Goal: Information Seeking & Learning: Learn about a topic

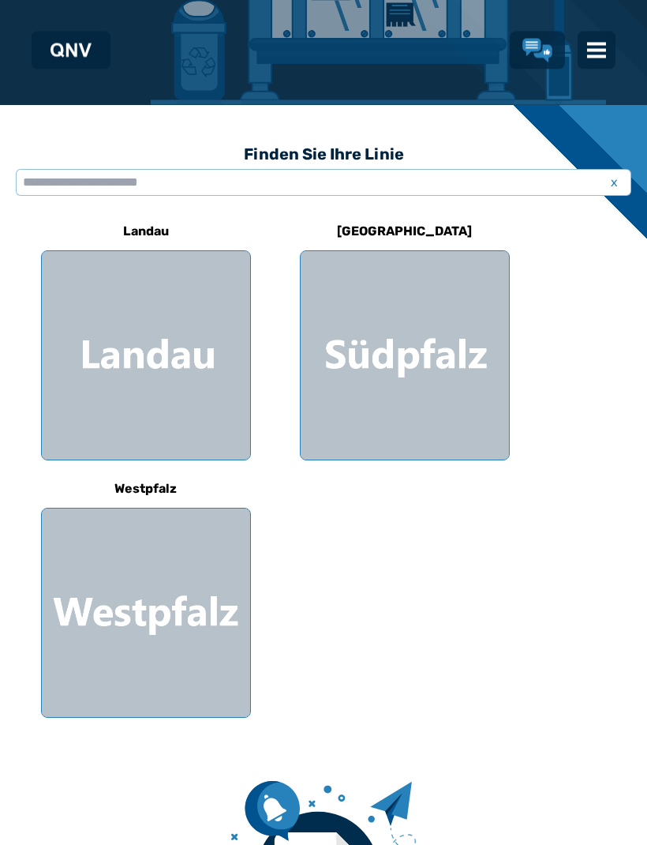
scroll to position [347, 0]
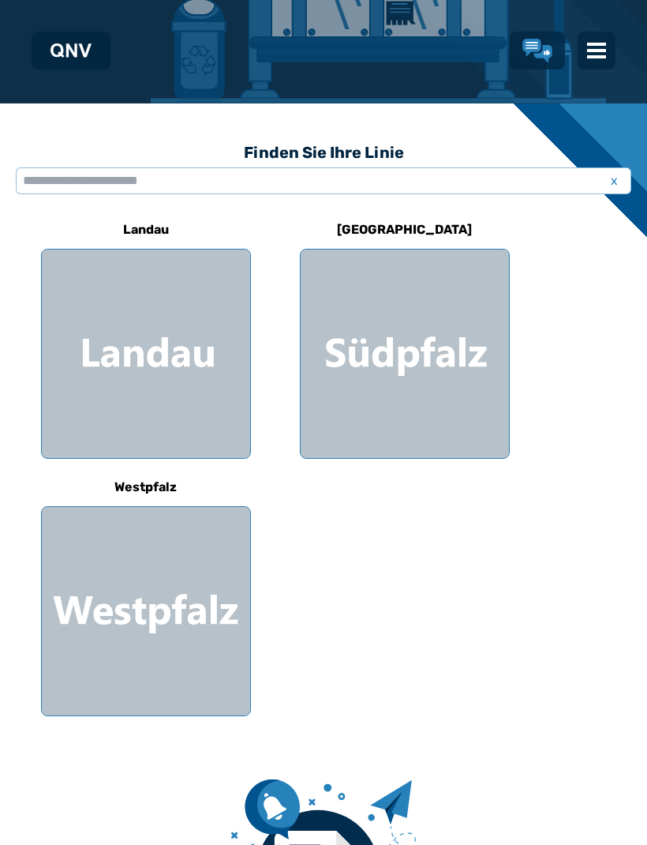
click at [118, 582] on div at bounding box center [146, 611] width 208 height 208
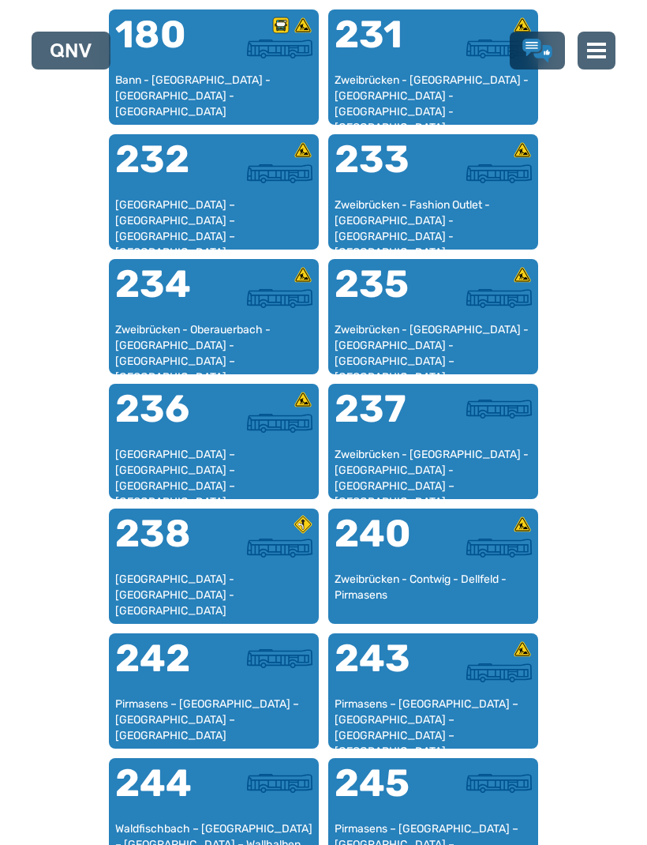
scroll to position [1593, 0]
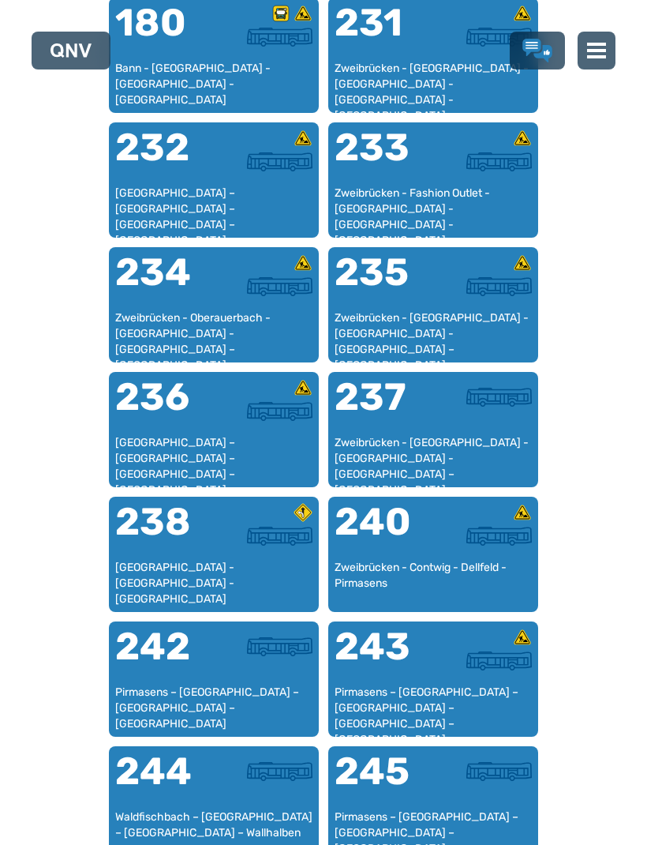
click at [166, 670] on div "242" at bounding box center [164, 656] width 99 height 57
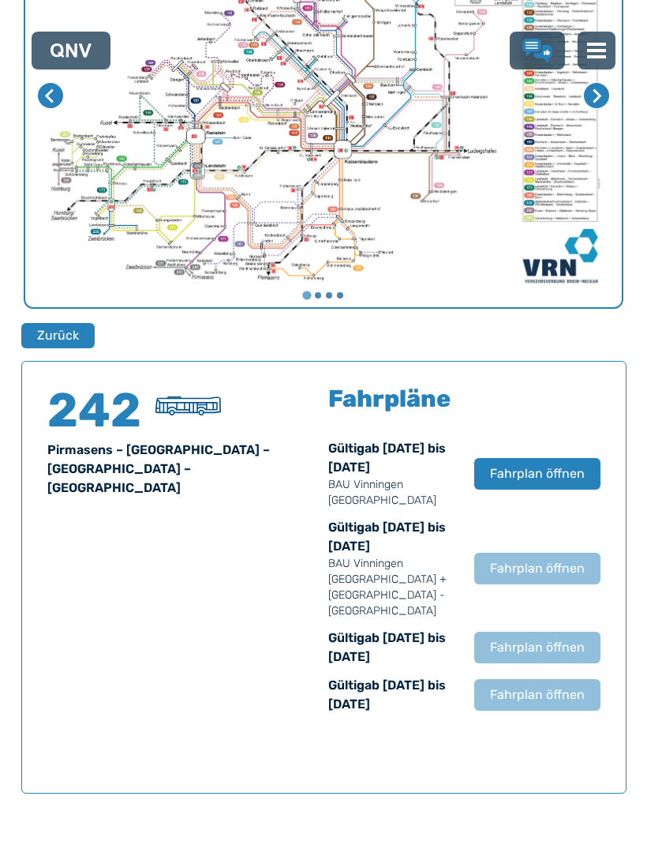
scroll to position [763, 0]
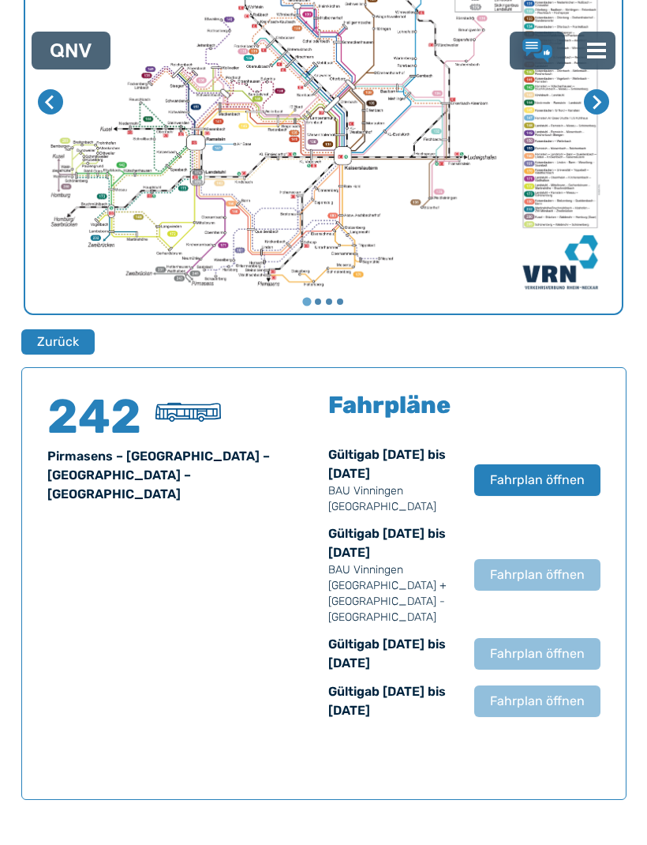
click at [587, 471] on button "Fahrplan öffnen" at bounding box center [538, 480] width 126 height 32
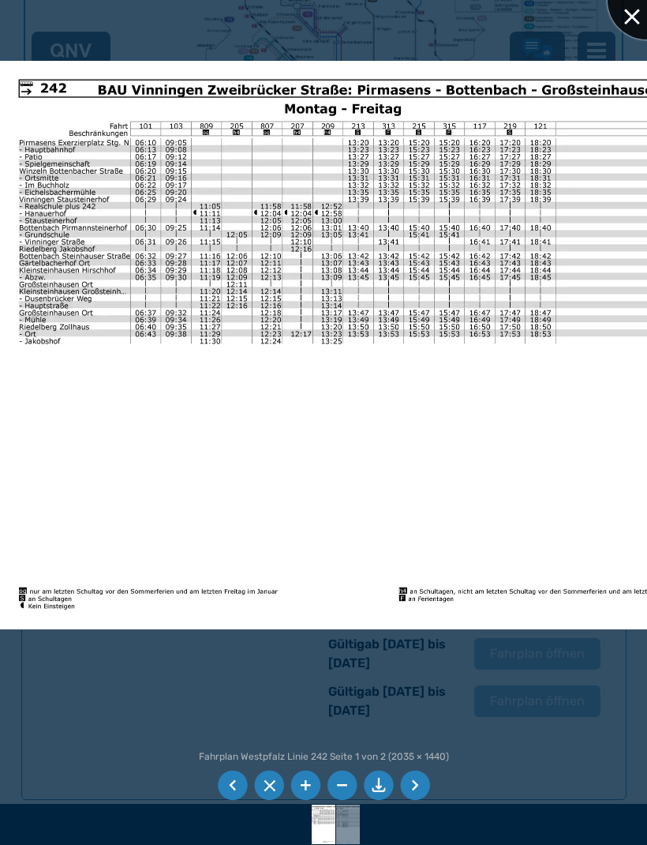
click at [639, 20] on div at bounding box center [647, 0] width 79 height 79
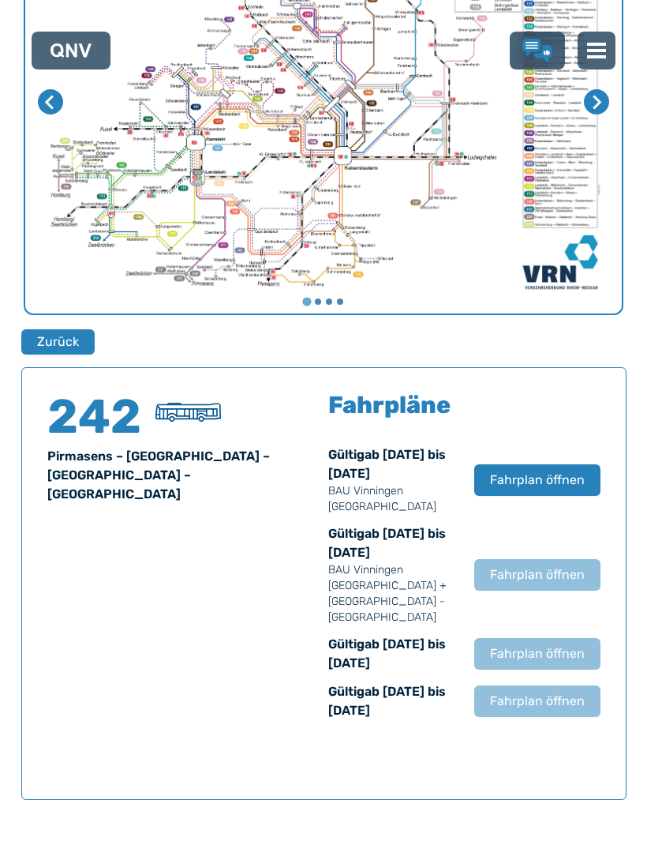
scroll to position [759, 0]
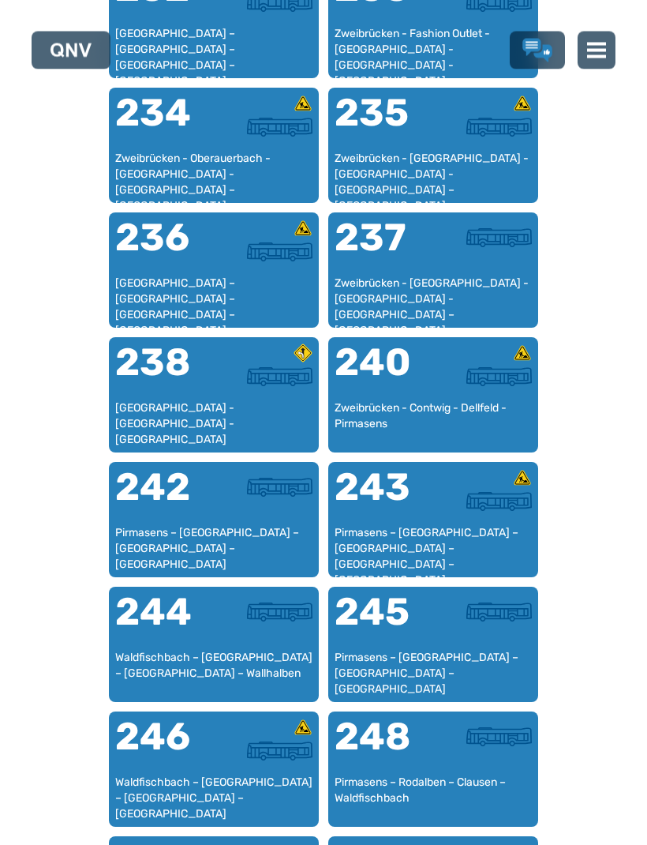
scroll to position [1755, 0]
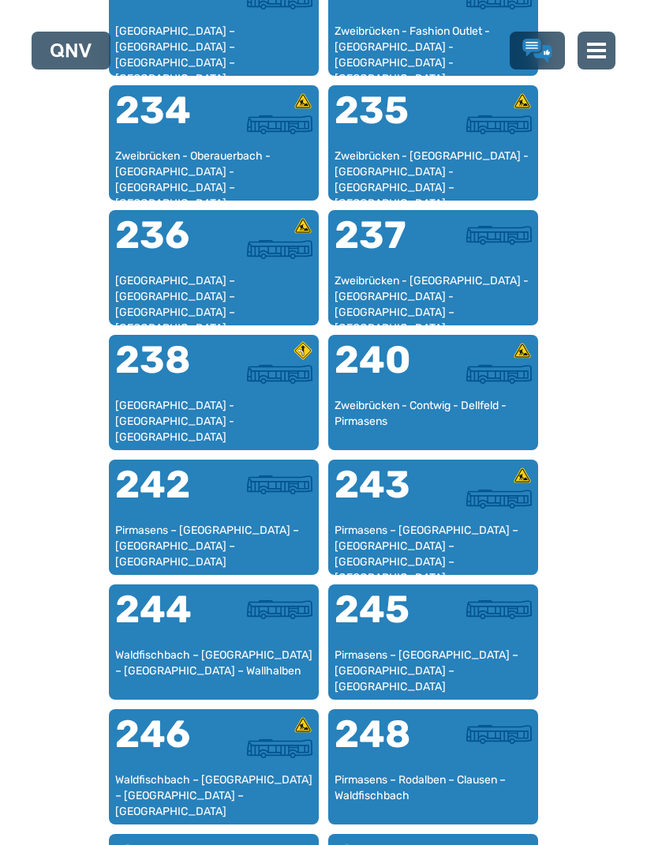
click at [490, 632] on div at bounding box center [482, 619] width 99 height 57
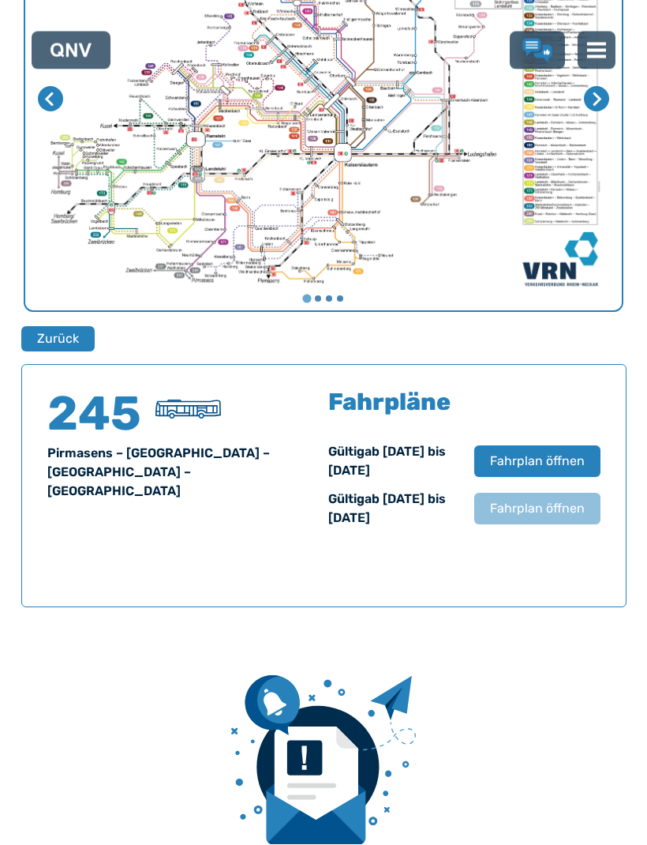
scroll to position [1087, 0]
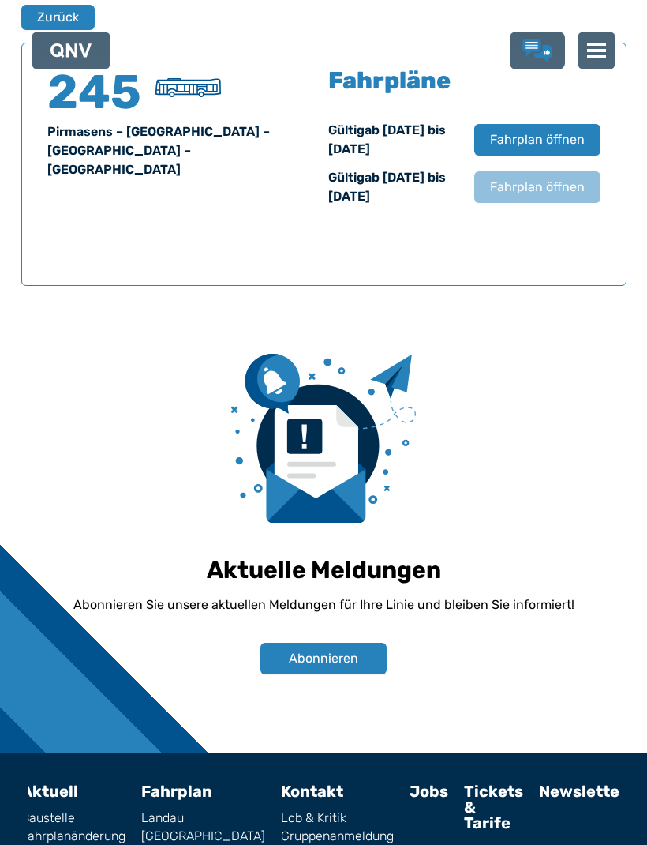
click at [571, 143] on span "Fahrplan öffnen" at bounding box center [537, 139] width 95 height 19
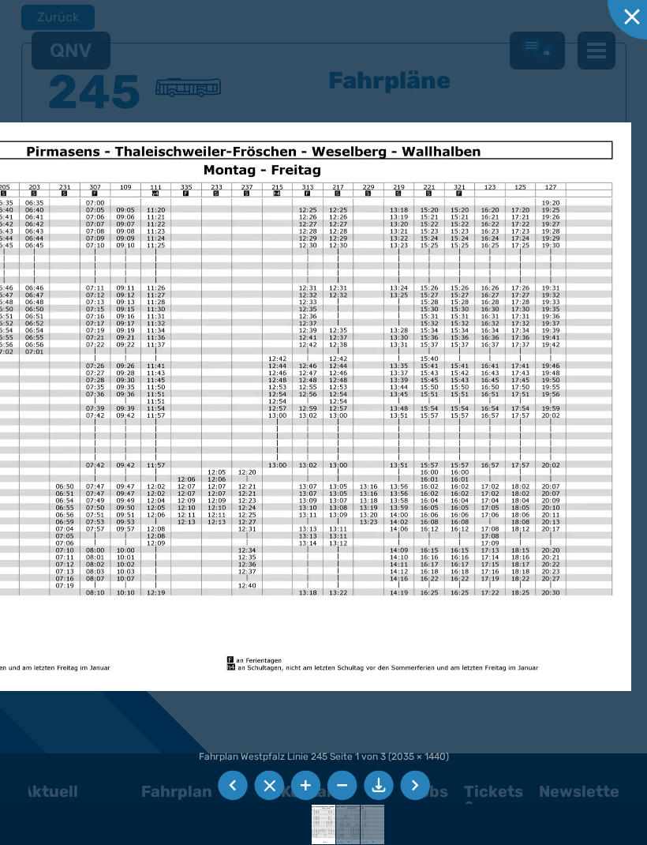
click at [628, 21] on div at bounding box center [647, 0] width 79 height 79
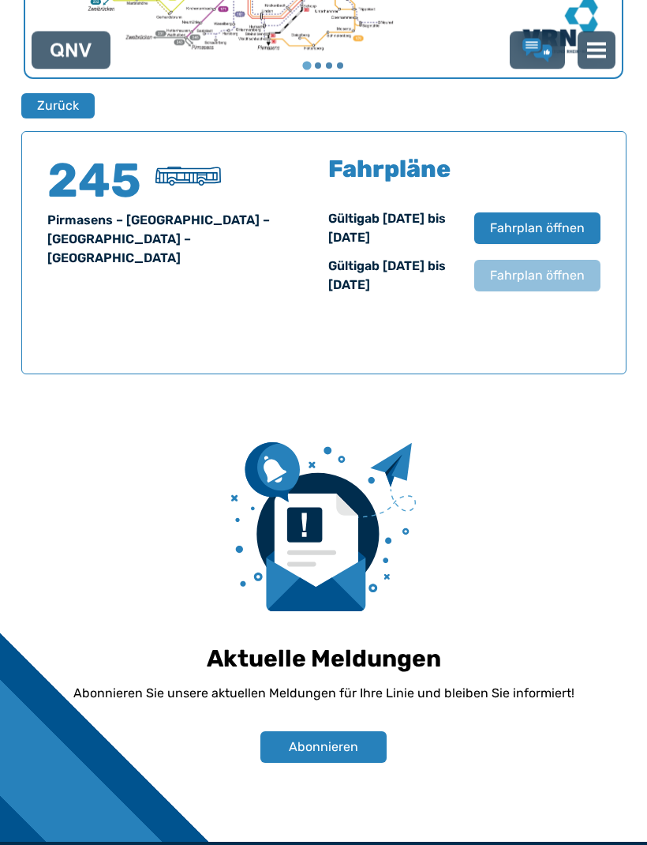
scroll to position [999, 0]
click at [50, 101] on button "Zurück" at bounding box center [57, 105] width 73 height 25
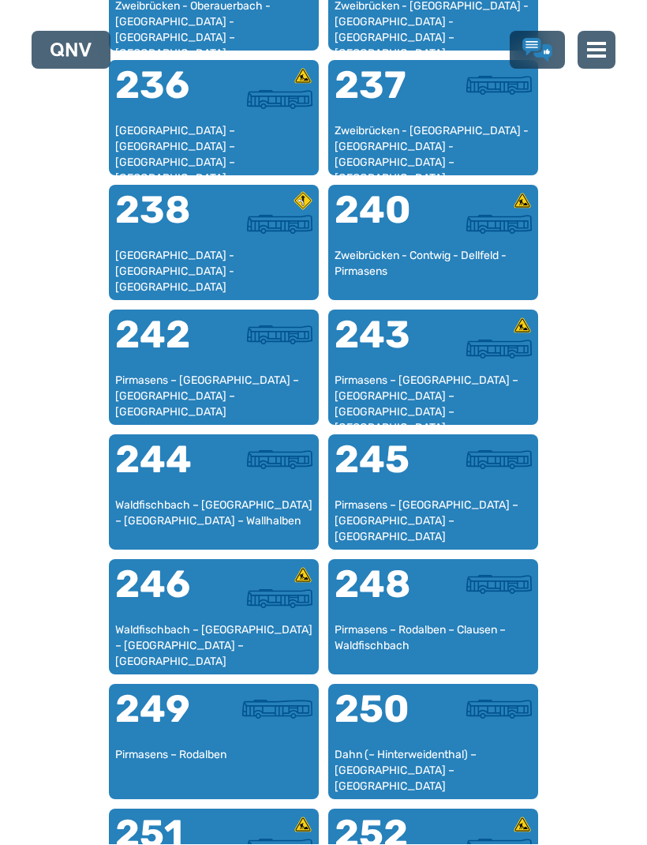
scroll to position [1905, 0]
click at [472, 588] on img at bounding box center [500, 584] width 66 height 19
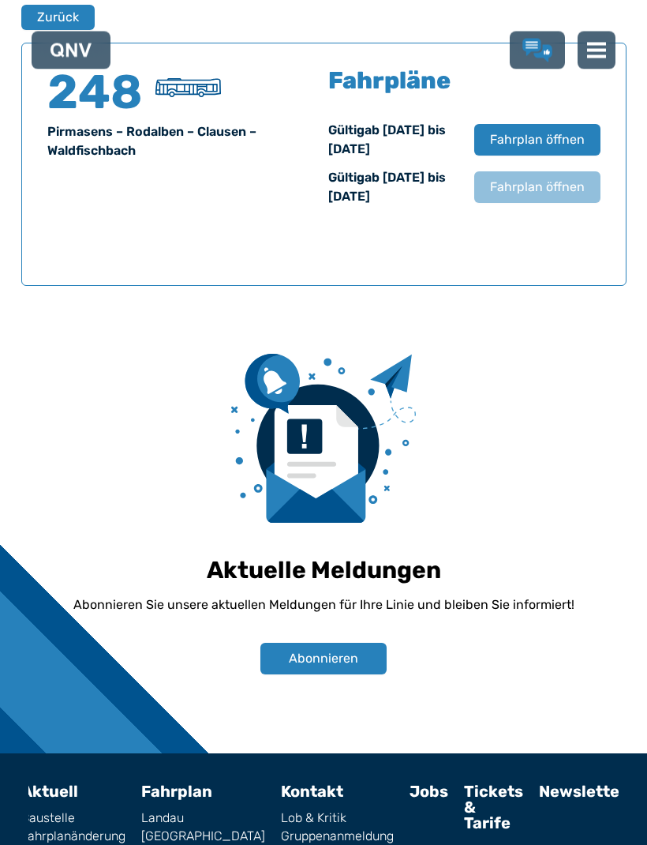
scroll to position [1087, 0]
click at [560, 131] on span "Fahrplan öffnen" at bounding box center [537, 139] width 95 height 19
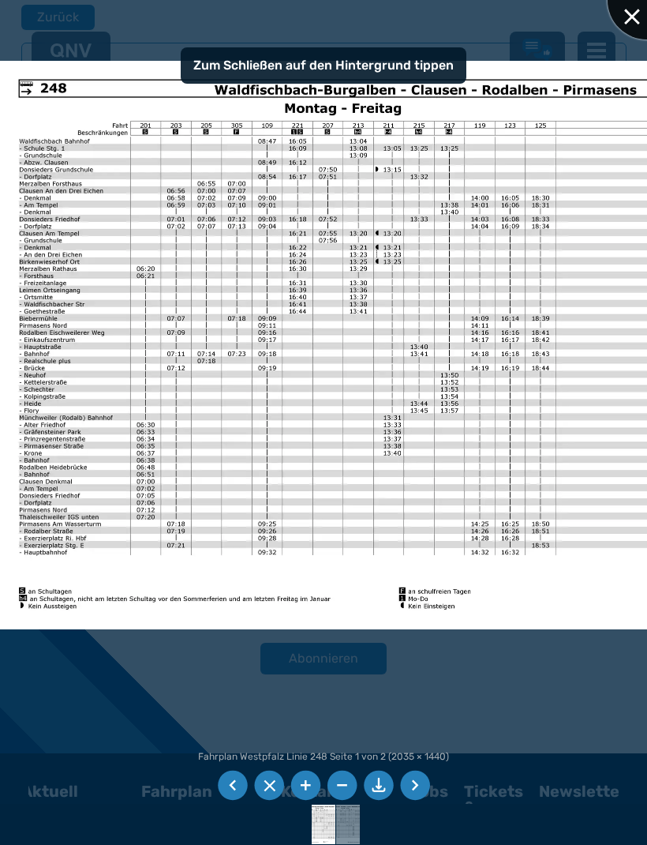
click at [639, 16] on div at bounding box center [647, 0] width 79 height 79
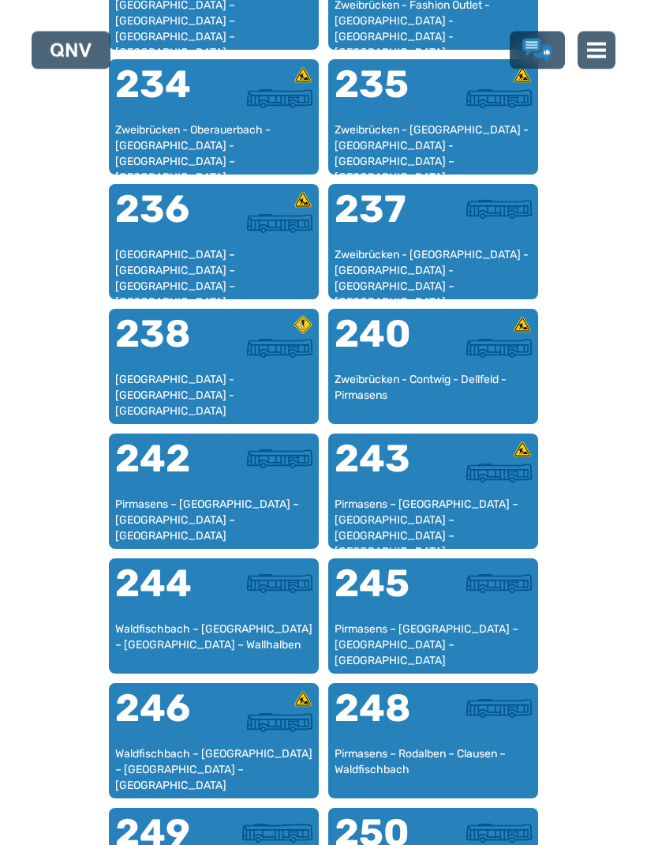
scroll to position [1781, 0]
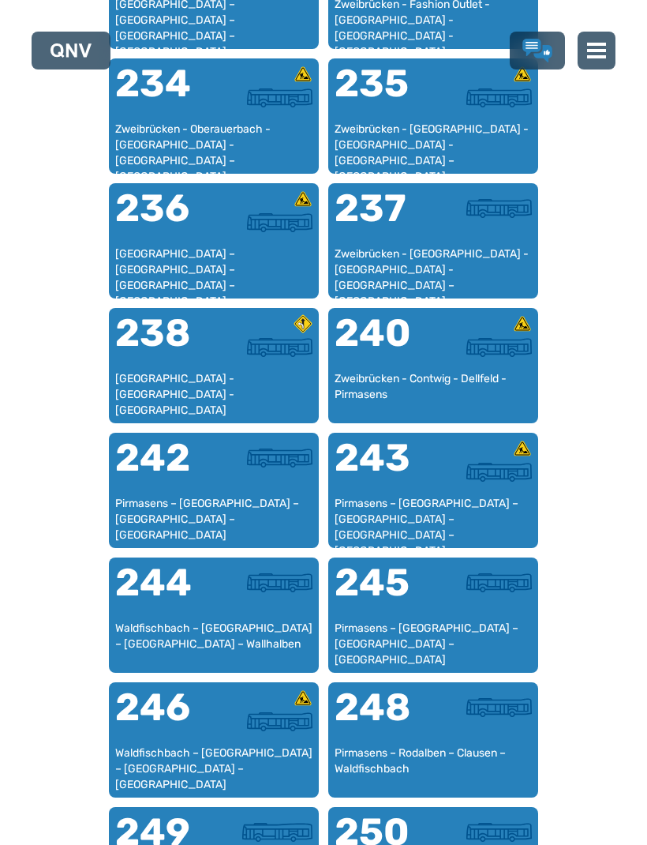
click at [486, 352] on img at bounding box center [500, 347] width 66 height 19
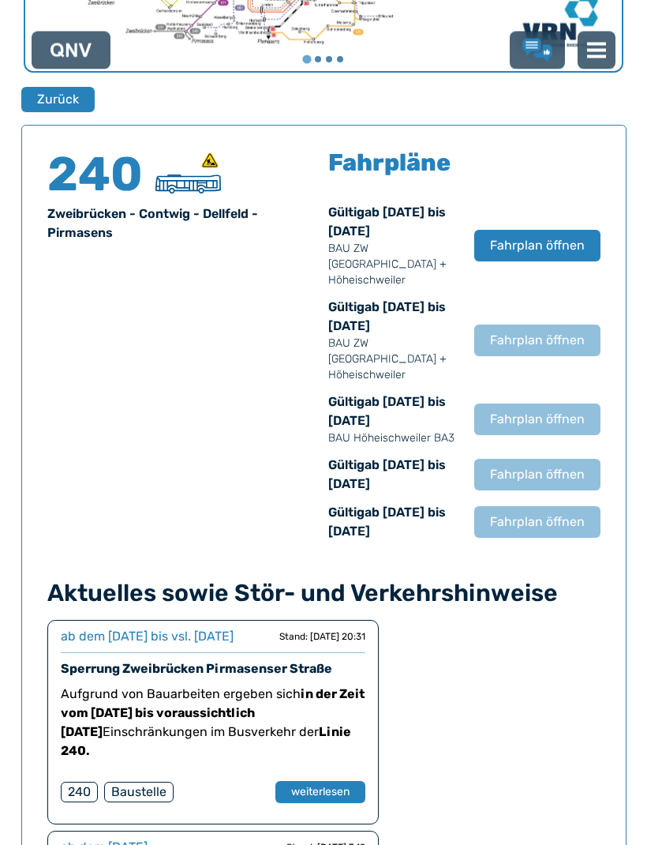
scroll to position [1087, 0]
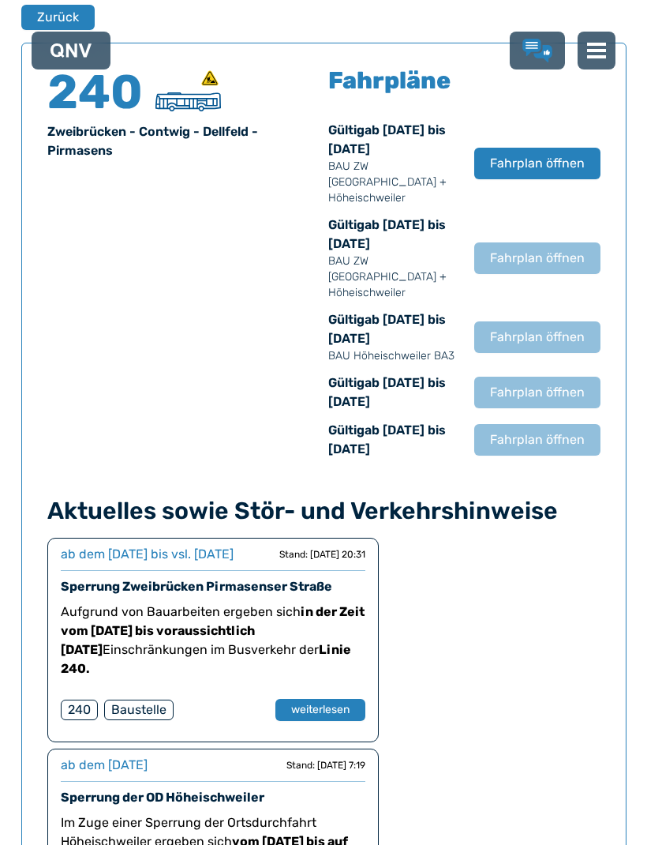
click at [593, 151] on button "Fahrplan öffnen" at bounding box center [538, 164] width 126 height 32
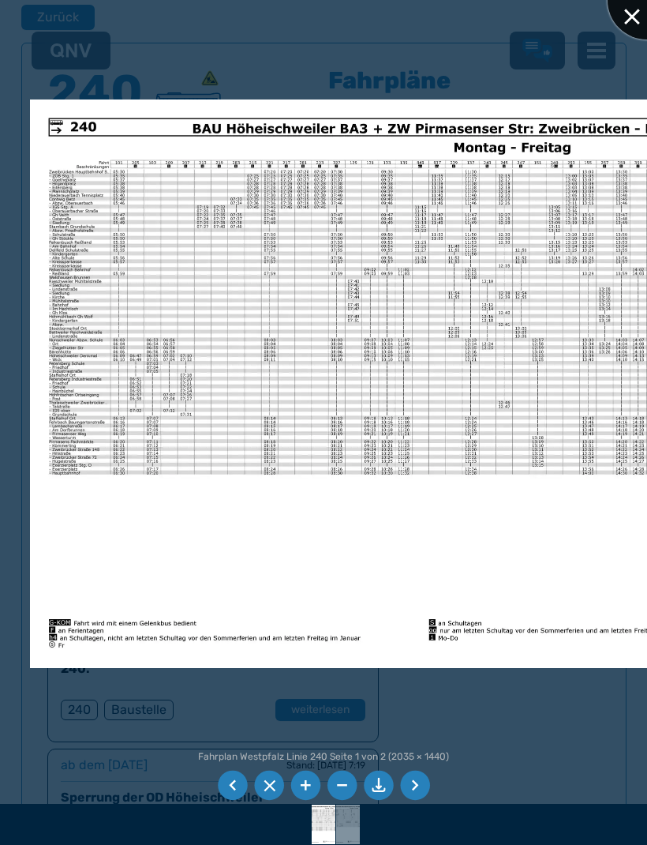
click at [628, 14] on div at bounding box center [647, 0] width 79 height 79
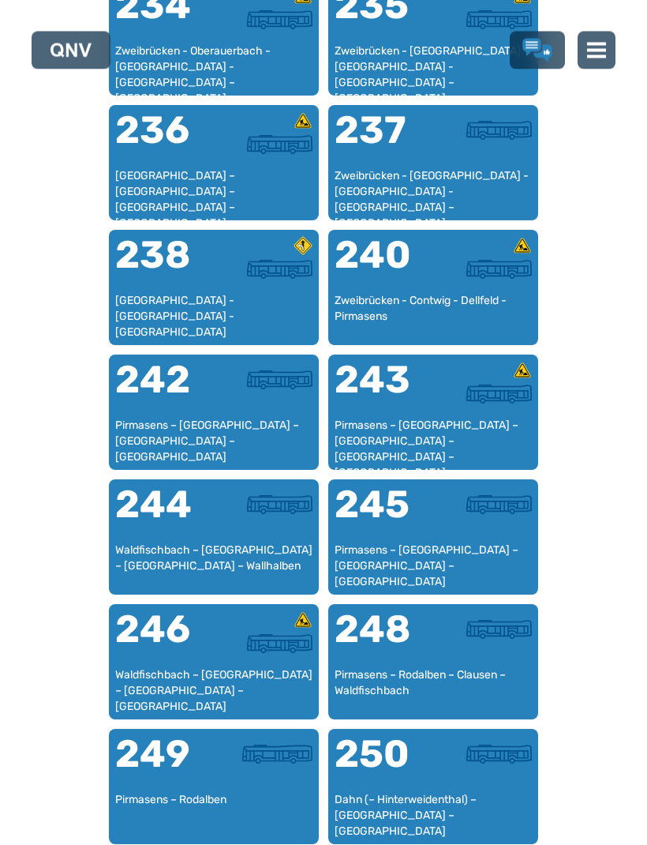
scroll to position [1860, 0]
click at [467, 405] on div at bounding box center [482, 389] width 99 height 57
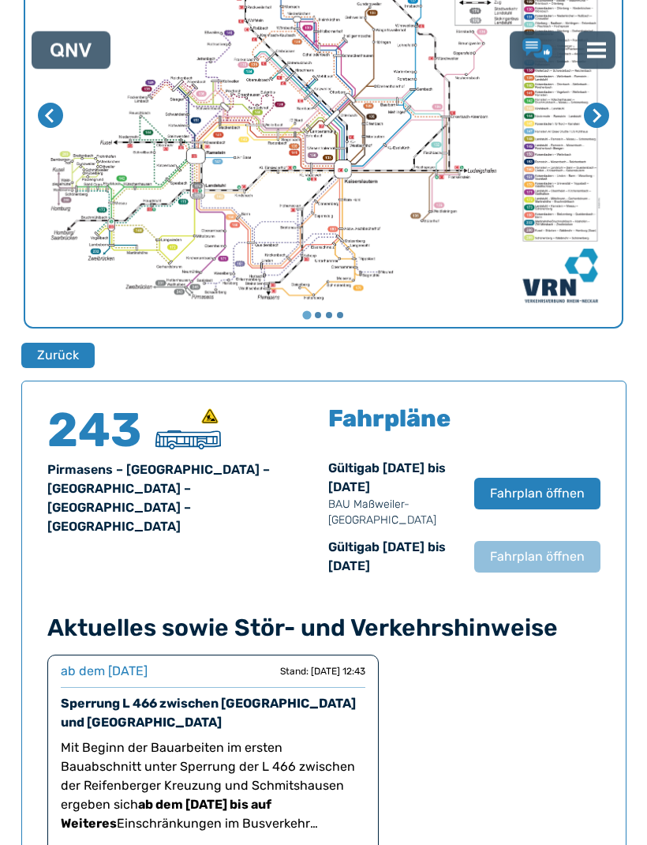
scroll to position [1087, 0]
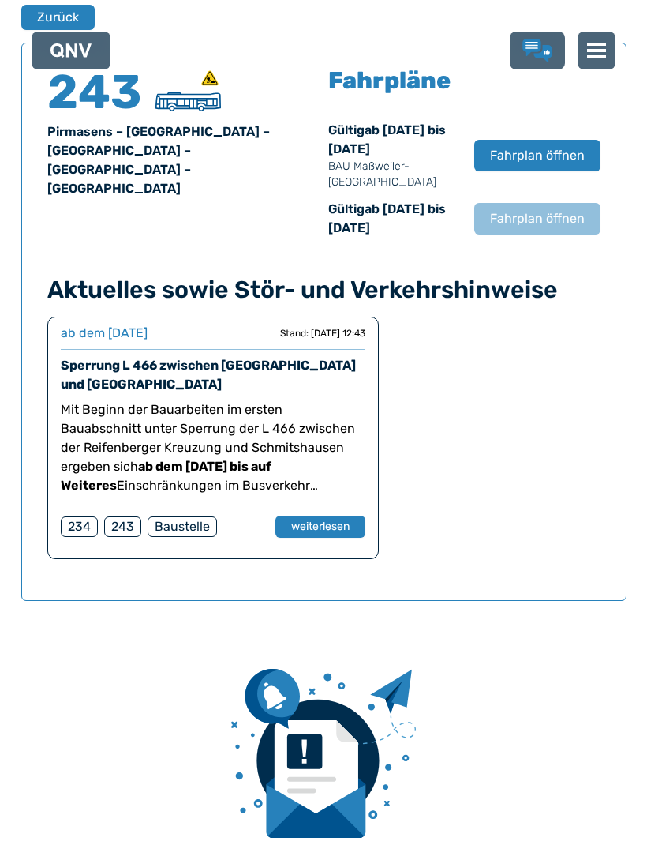
click at [584, 152] on span "Fahrplan öffnen" at bounding box center [537, 155] width 95 height 19
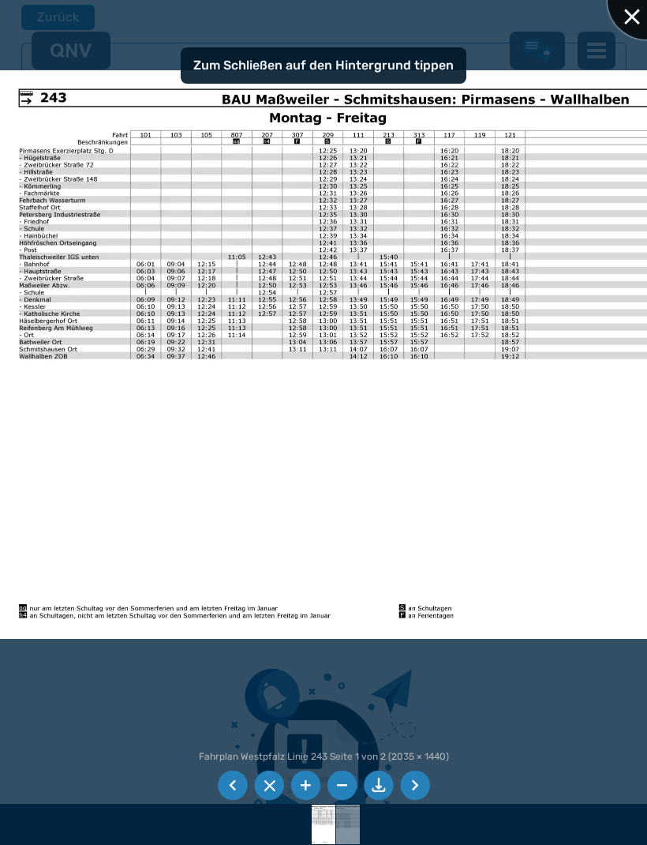
click at [633, 21] on div at bounding box center [647, 0] width 79 height 79
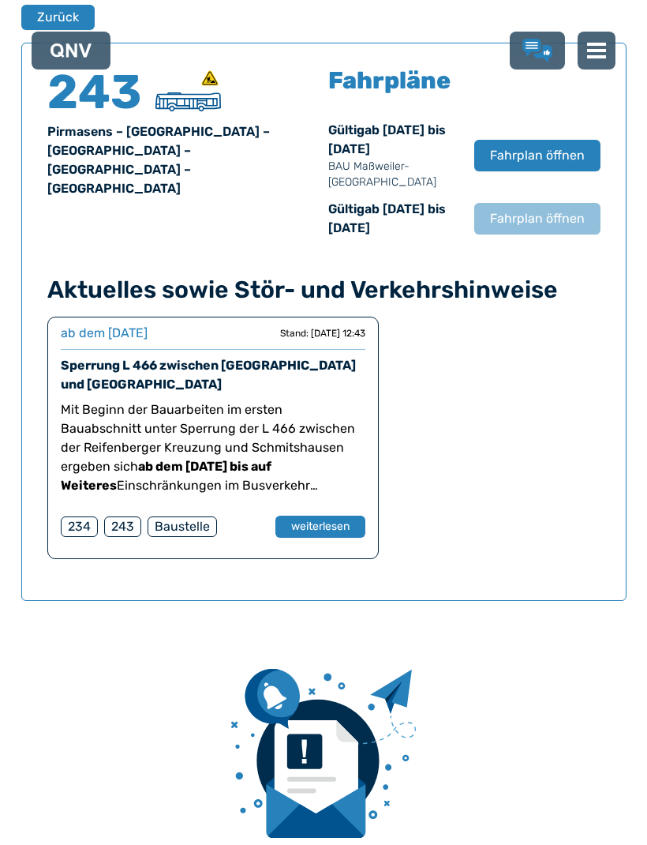
click at [62, 21] on button "Zurück" at bounding box center [57, 17] width 73 height 25
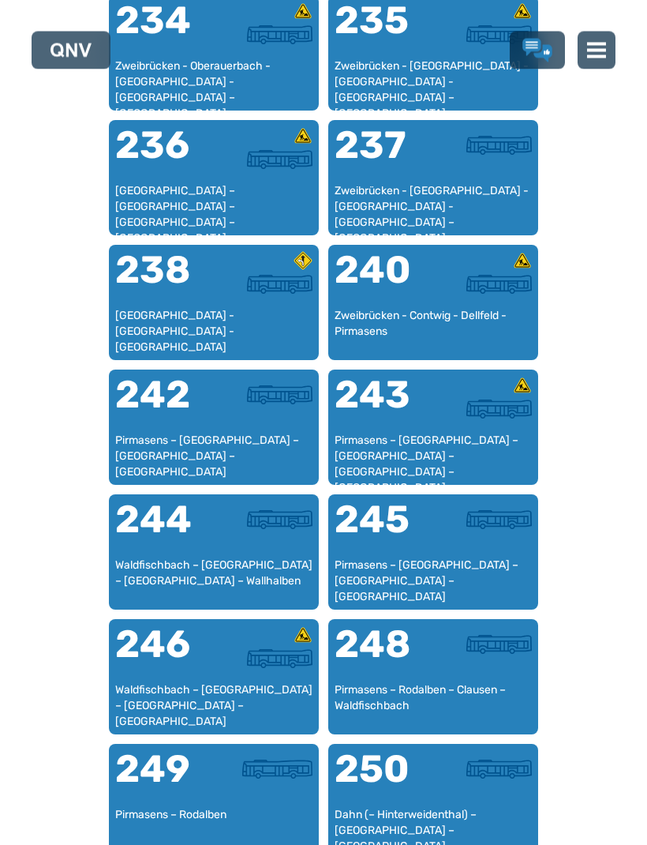
scroll to position [1838, 0]
